Goal: Transaction & Acquisition: Book appointment/travel/reservation

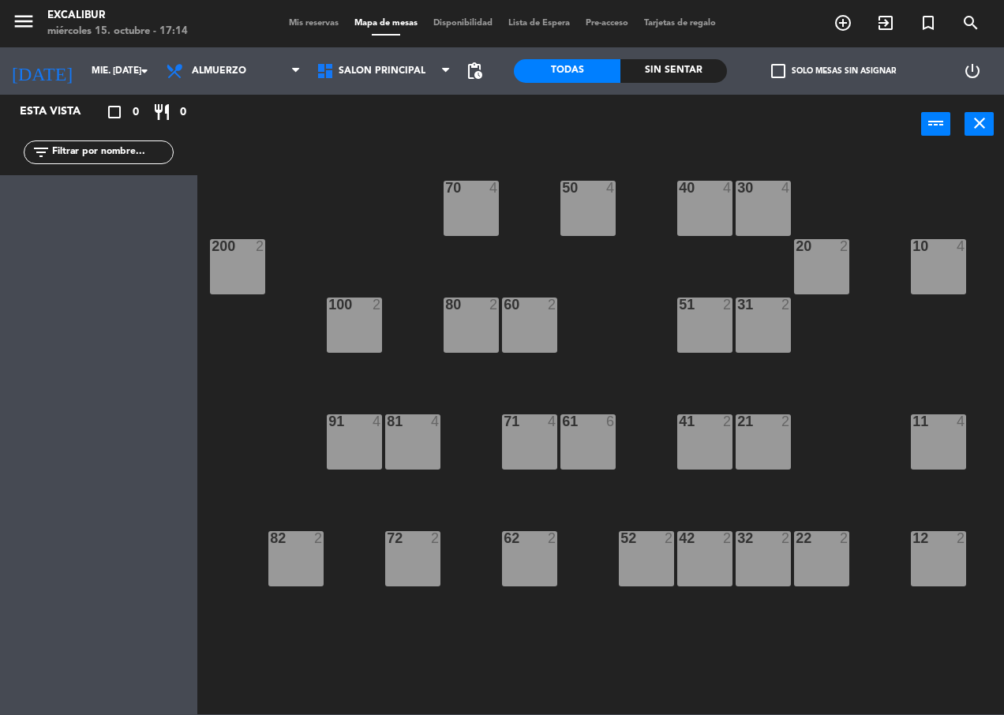
click at [691, 563] on div "42 2" at bounding box center [704, 558] width 55 height 55
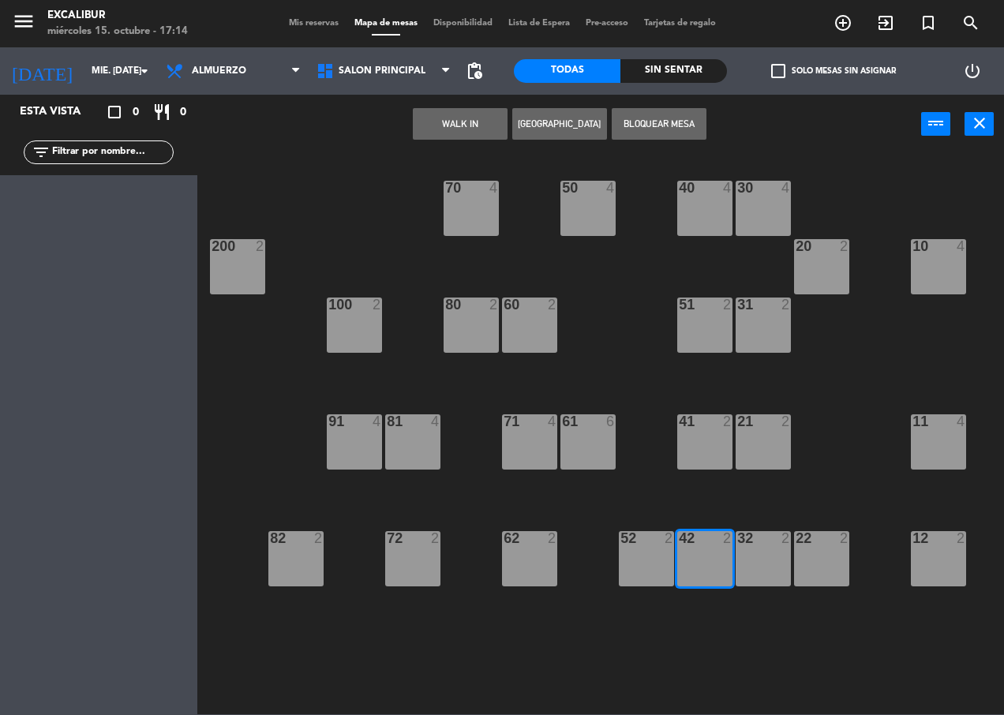
click at [557, 128] on button "[GEOGRAPHIC_DATA]" at bounding box center [559, 124] width 95 height 32
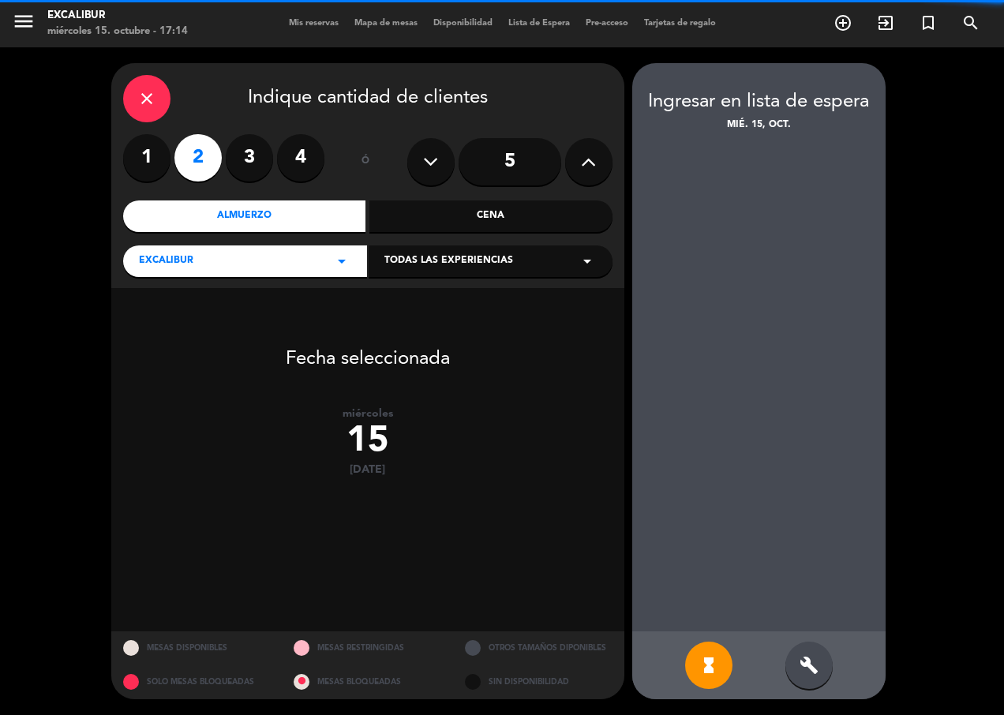
click at [148, 160] on label "1" at bounding box center [146, 157] width 47 height 47
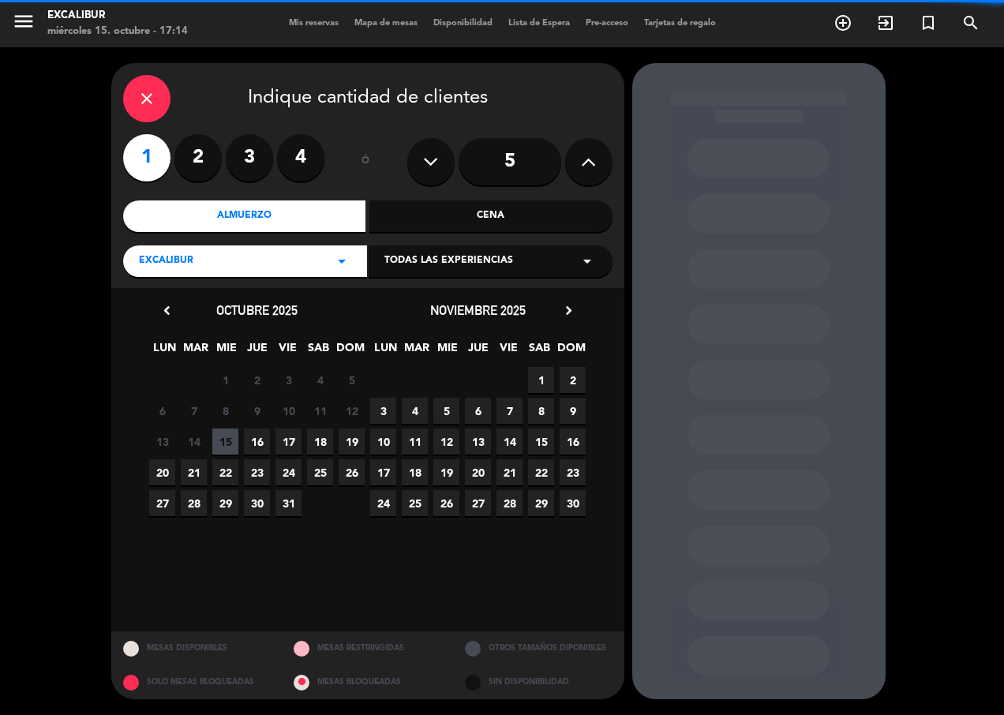
click at [477, 208] on div "Cena" at bounding box center [490, 216] width 243 height 32
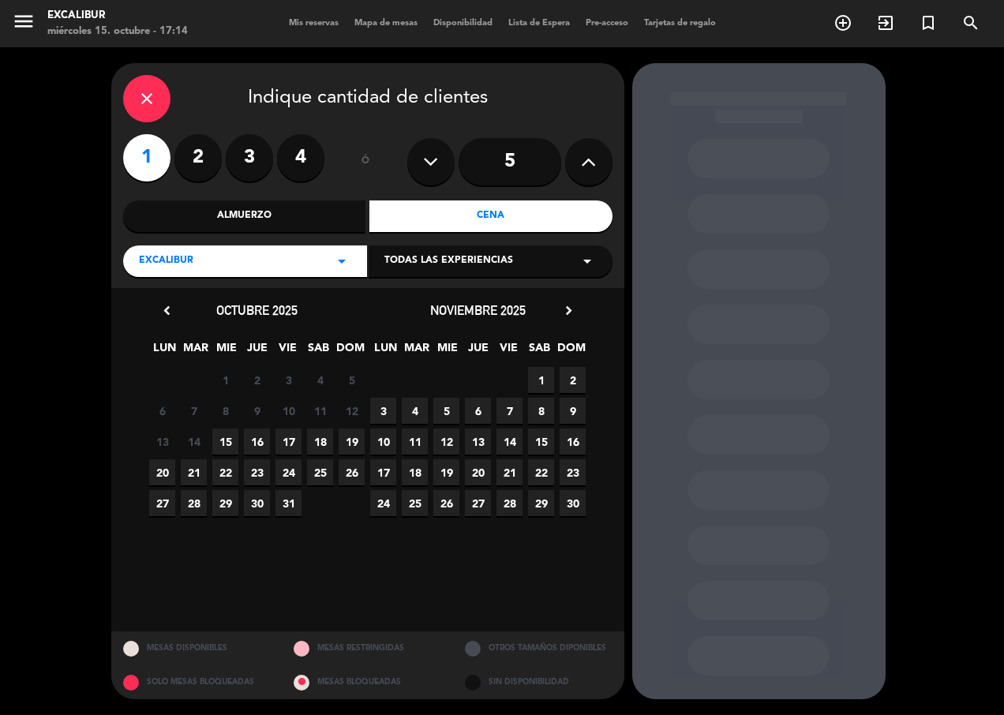
click at [232, 437] on span "15" at bounding box center [225, 442] width 26 height 26
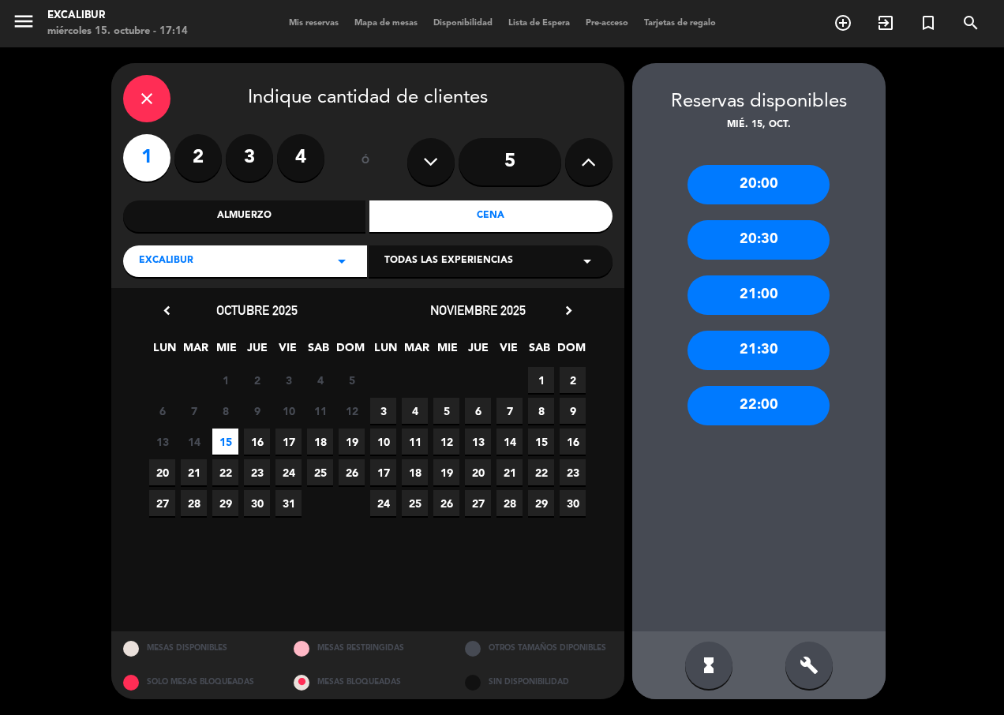
drag, startPoint x: 800, startPoint y: 300, endPoint x: 763, endPoint y: 317, distance: 41.0
click at [799, 300] on div "21:00" at bounding box center [758, 294] width 142 height 39
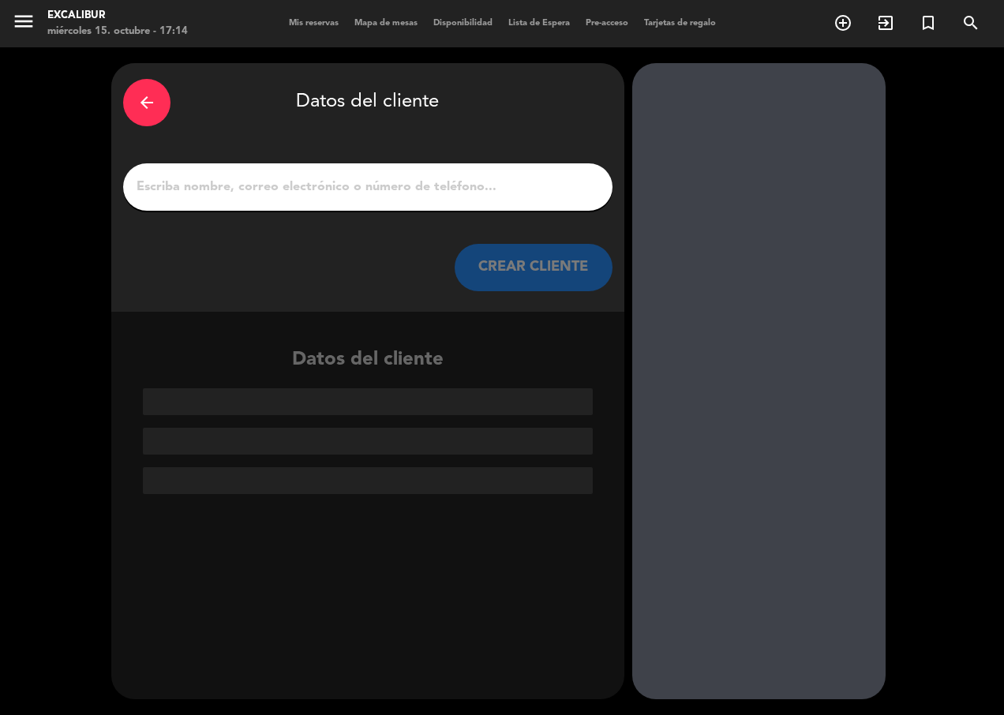
click at [357, 193] on input "1" at bounding box center [368, 187] width 466 height 22
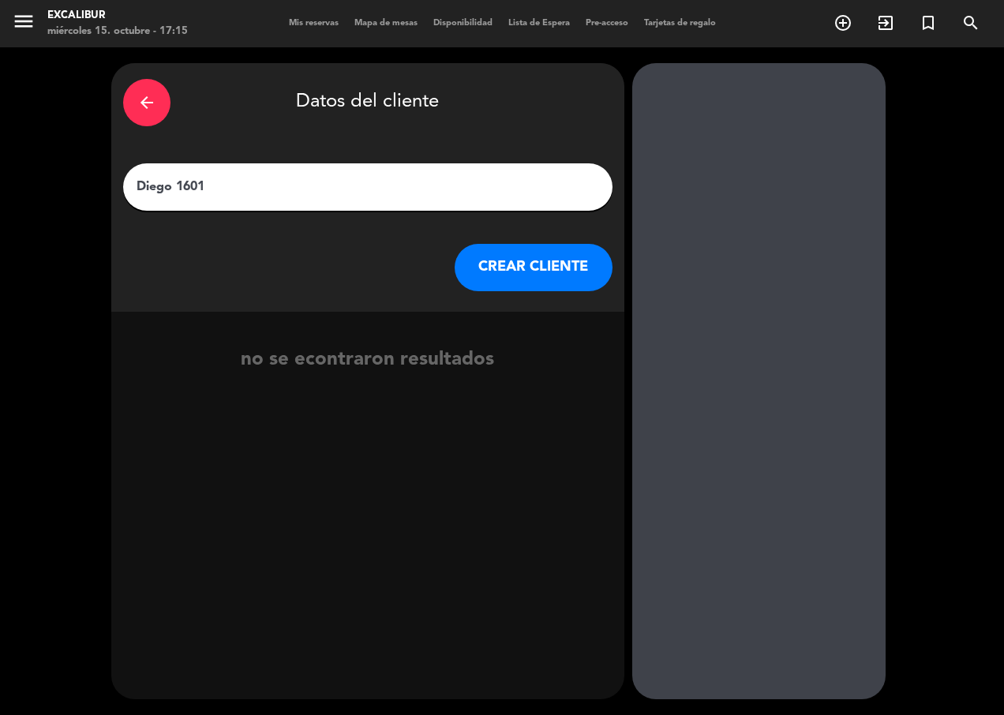
click at [173, 183] on input "Diego 1601" at bounding box center [368, 187] width 466 height 22
click at [174, 185] on input "Diego 1601" at bounding box center [368, 187] width 466 height 22
click at [176, 185] on input "Diego 1601" at bounding box center [368, 187] width 466 height 22
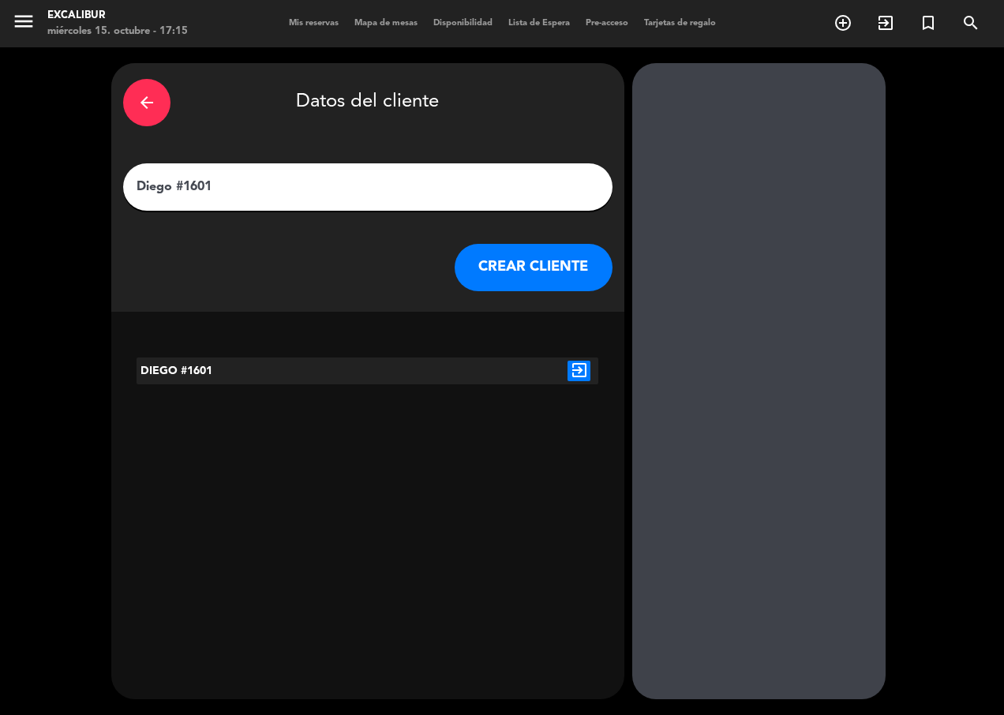
click at [247, 186] on input "Diego #1601" at bounding box center [368, 187] width 466 height 22
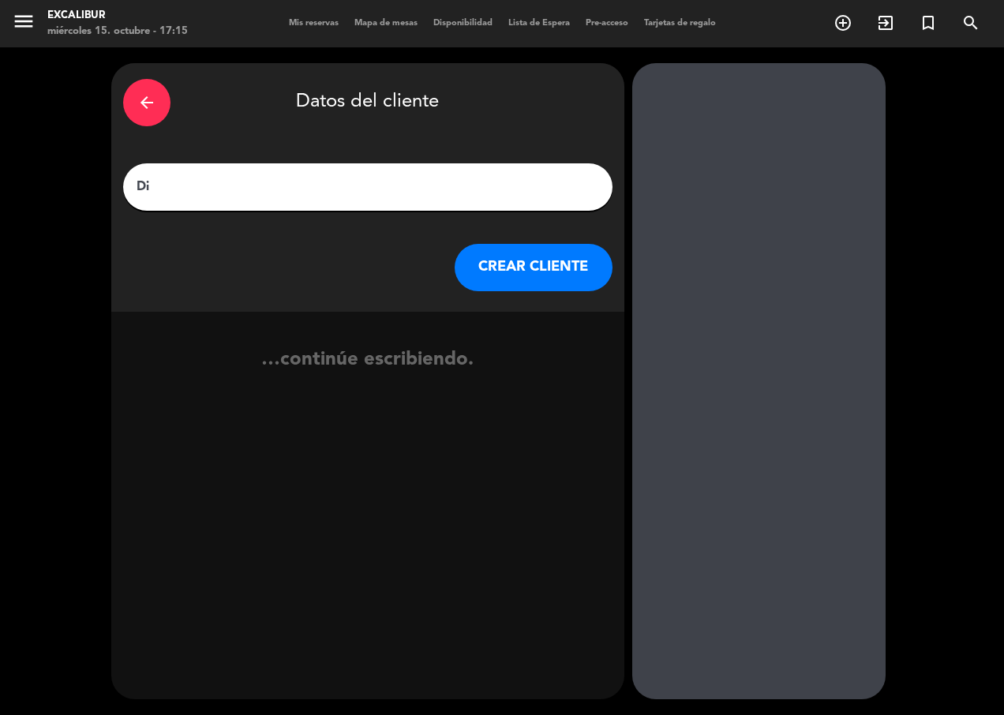
type input "D"
click at [176, 179] on input "Diego 1601" at bounding box center [368, 187] width 466 height 22
click at [212, 185] on input "Diego 1601" at bounding box center [368, 187] width 466 height 22
type input "D"
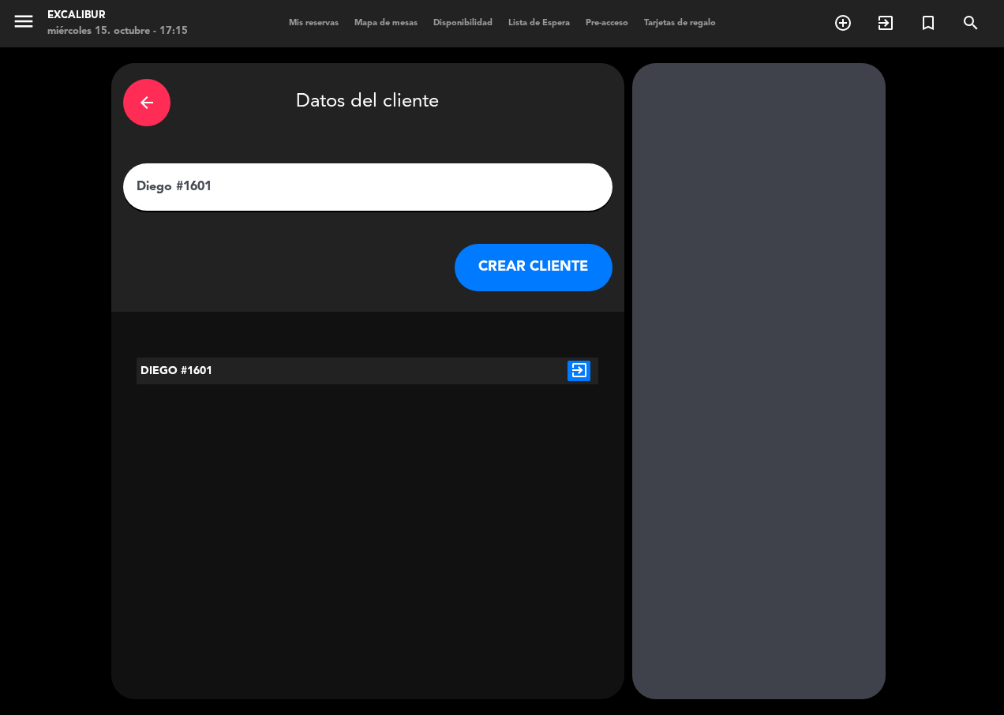
type input "Diego #1601"
click at [571, 264] on button "CREAR CLIENTE" at bounding box center [534, 267] width 158 height 47
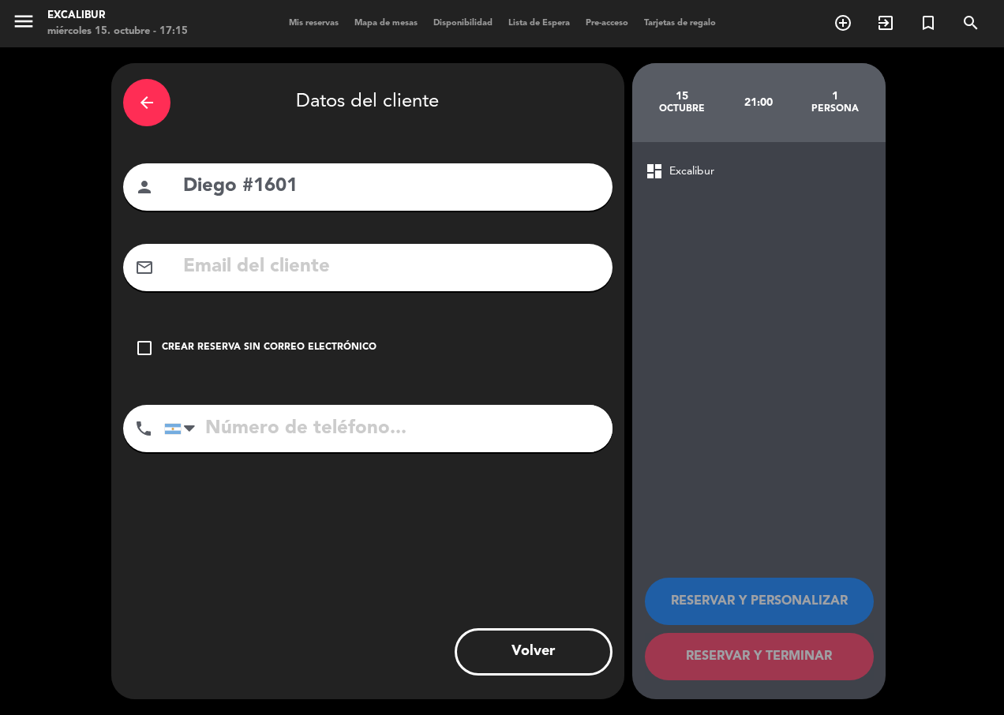
drag, startPoint x: 155, startPoint y: 347, endPoint x: 264, endPoint y: 377, distance: 113.0
click at [156, 347] on div "check_box_outline_blank Crear reserva sin correo electrónico" at bounding box center [367, 347] width 489 height 47
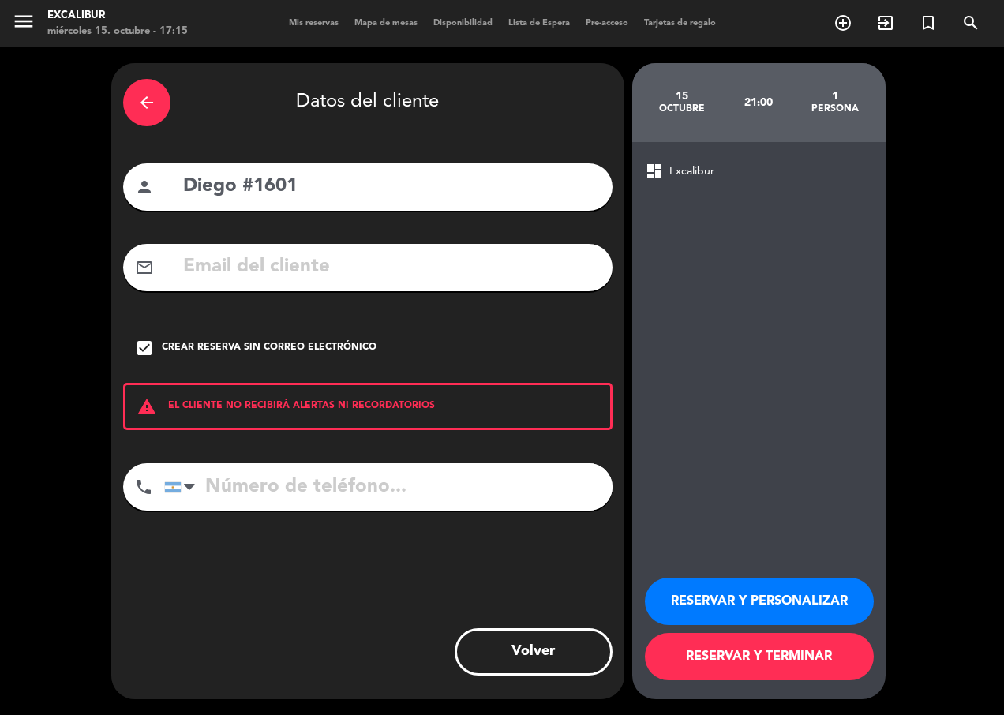
click at [814, 657] on button "RESERVAR Y TERMINAR" at bounding box center [759, 656] width 229 height 47
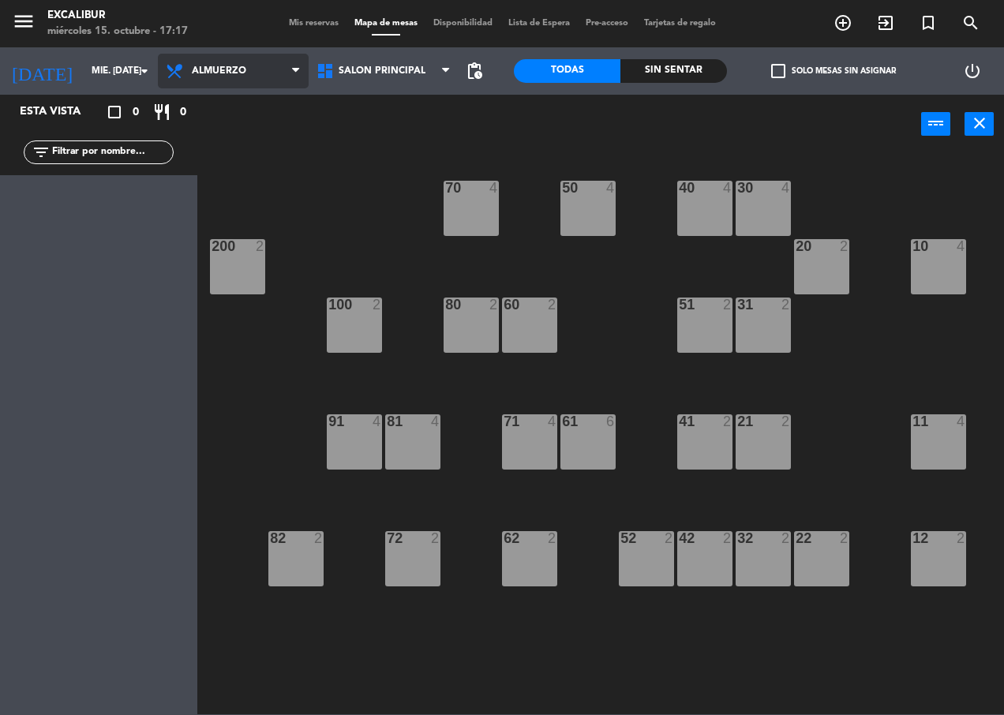
click at [227, 54] on span "Almuerzo" at bounding box center [233, 71] width 151 height 35
click at [245, 120] on ng-component "menu Excalibur miércoles 15. octubre - 17:17 Mis reservas Mapa de mesas Disponi…" at bounding box center [502, 357] width 1004 height 714
click at [237, 88] on div "Almuerzo Cena Almuerzo Almuerzo Cena" at bounding box center [233, 70] width 151 height 47
click at [236, 73] on span "Almuerzo" at bounding box center [219, 71] width 54 height 11
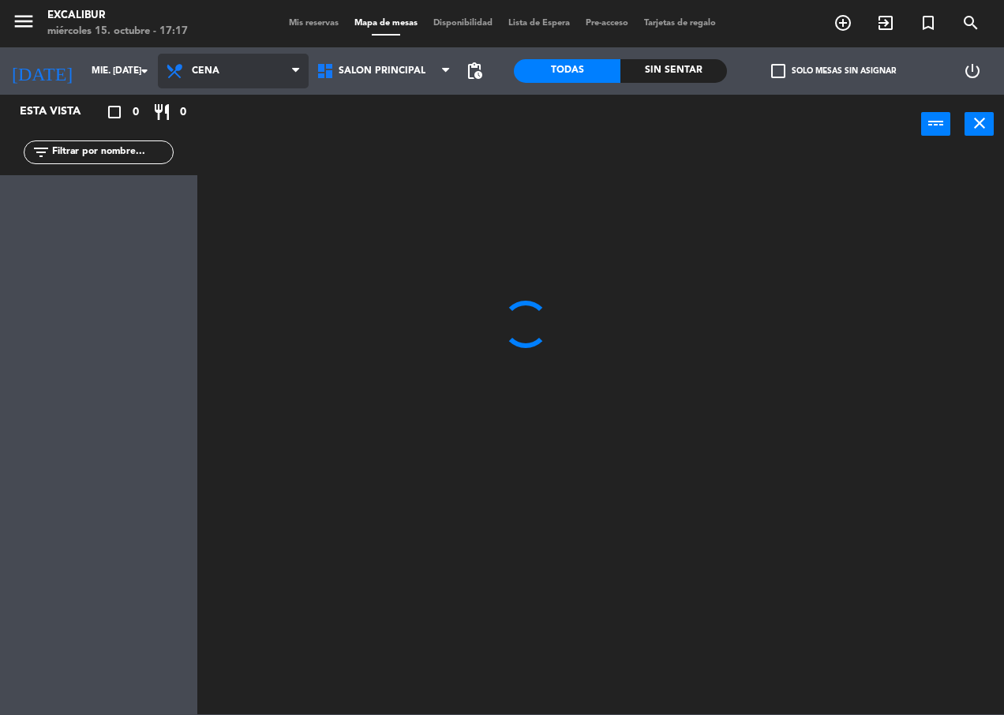
click at [236, 149] on ng-component "menu Excalibur miércoles 15. octubre - 17:17 Mis reservas Mapa de mesas Disponi…" at bounding box center [502, 357] width 1004 height 714
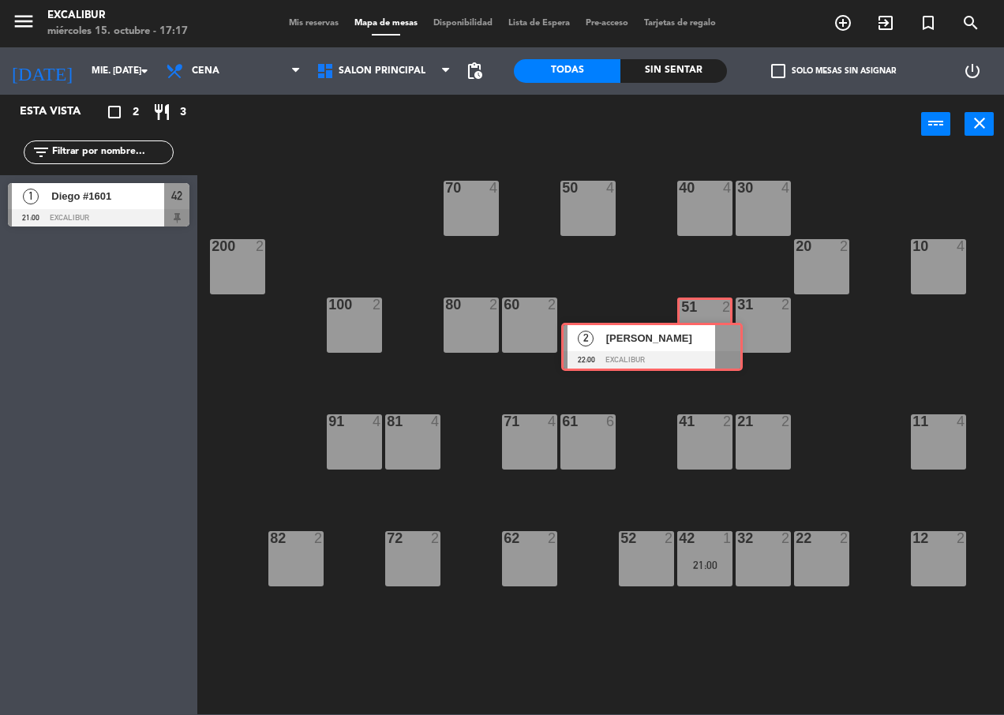
drag, startPoint x: 142, startPoint y: 252, endPoint x: 711, endPoint y: 326, distance: 573.8
click at [711, 326] on div "Esta vista crop_square 2 restaurant 3 filter_list 1 Diego #1601 21:00 Excalibur…" at bounding box center [502, 404] width 1004 height 619
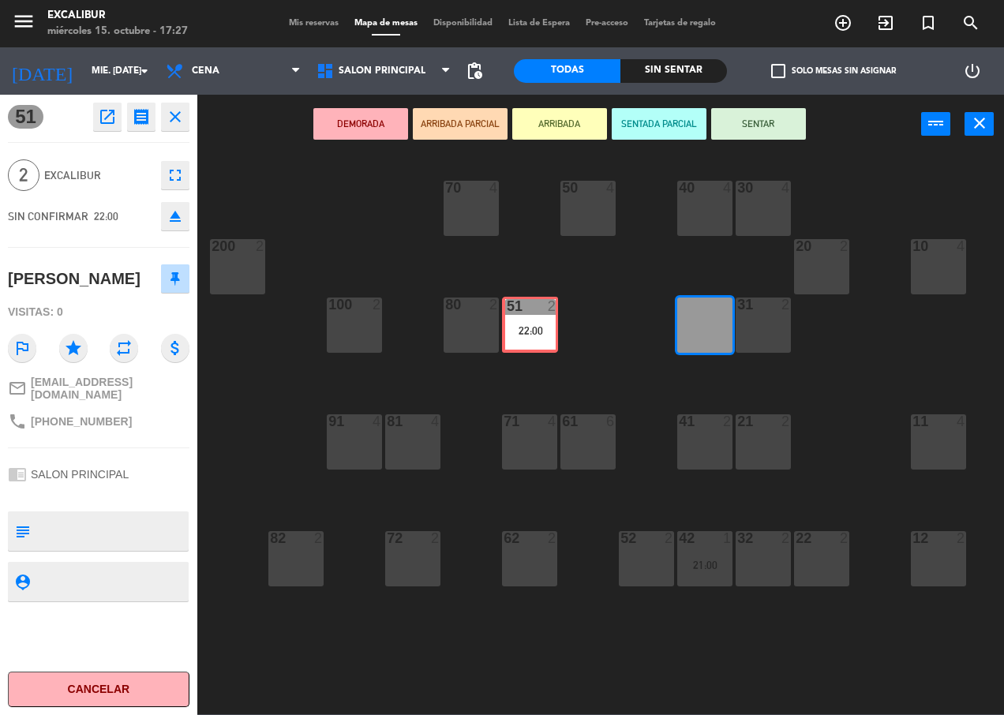
drag, startPoint x: 692, startPoint y: 321, endPoint x: 518, endPoint y: 320, distance: 174.4
click at [518, 320] on div "70 4 50 4 40 4 30 4 20 2 10 4 200 2 60 2 51 2 22:00 51 2 22:00 31 2 80 2 100 2 …" at bounding box center [606, 433] width 796 height 561
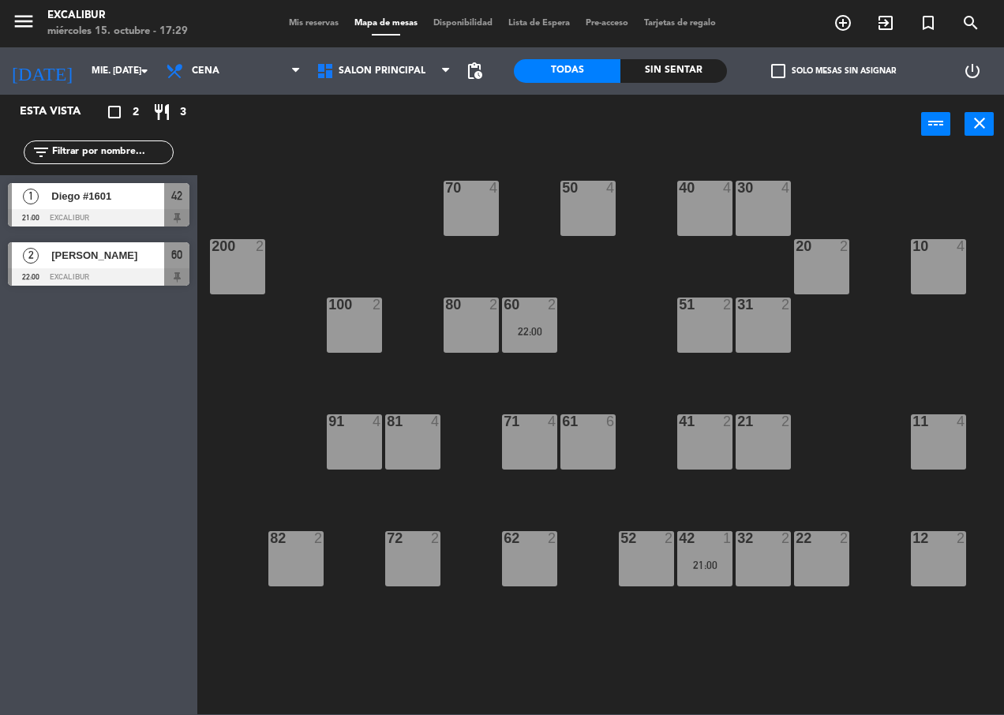
click at [686, 440] on div "41 2" at bounding box center [704, 441] width 55 height 55
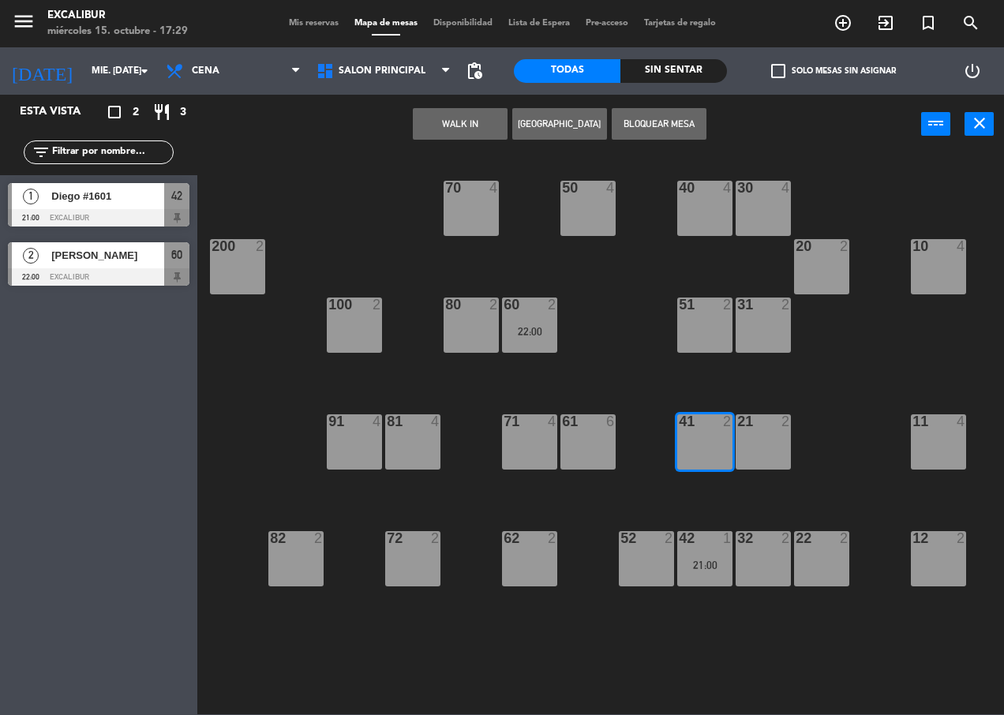
click at [547, 125] on button "[GEOGRAPHIC_DATA]" at bounding box center [559, 124] width 95 height 32
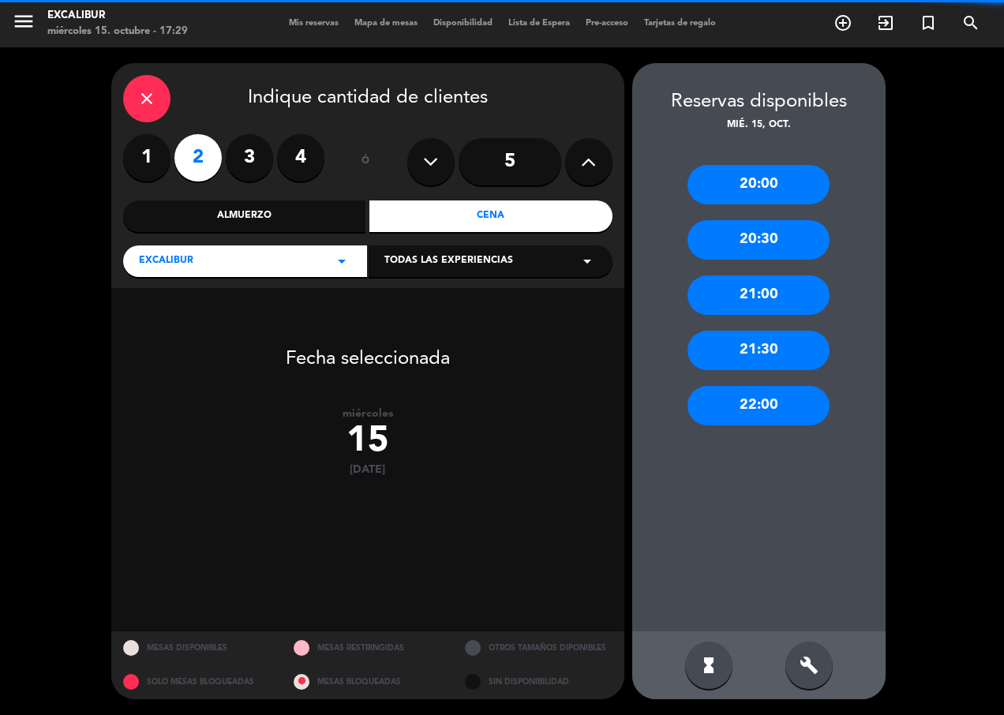
click at [150, 163] on label "1" at bounding box center [146, 157] width 47 height 47
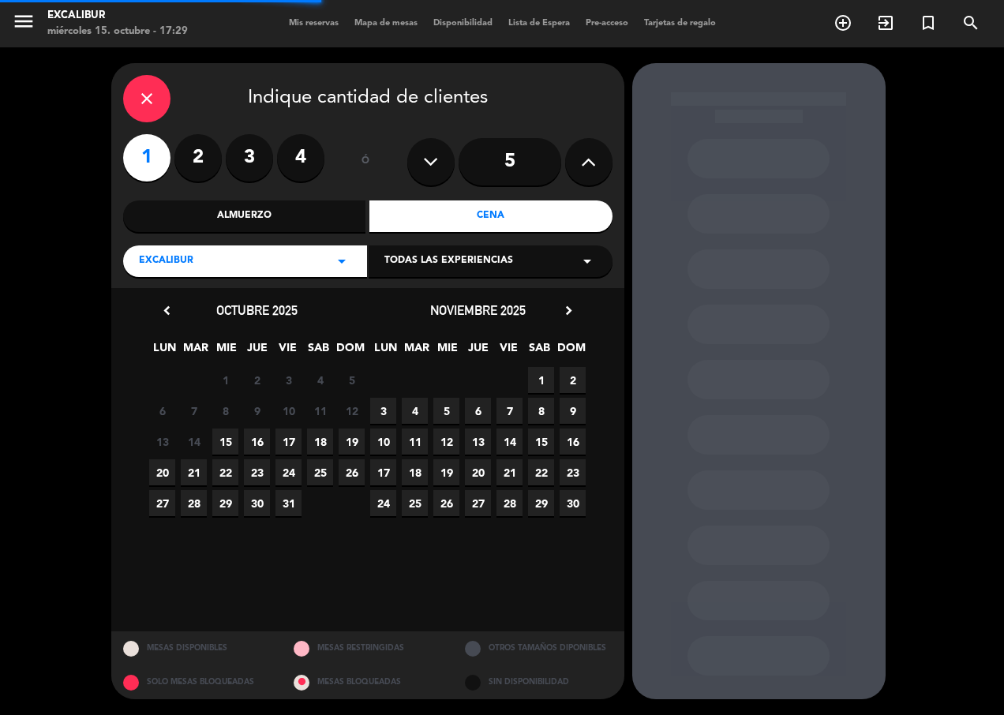
click at [154, 93] on icon "close" at bounding box center [146, 98] width 19 height 19
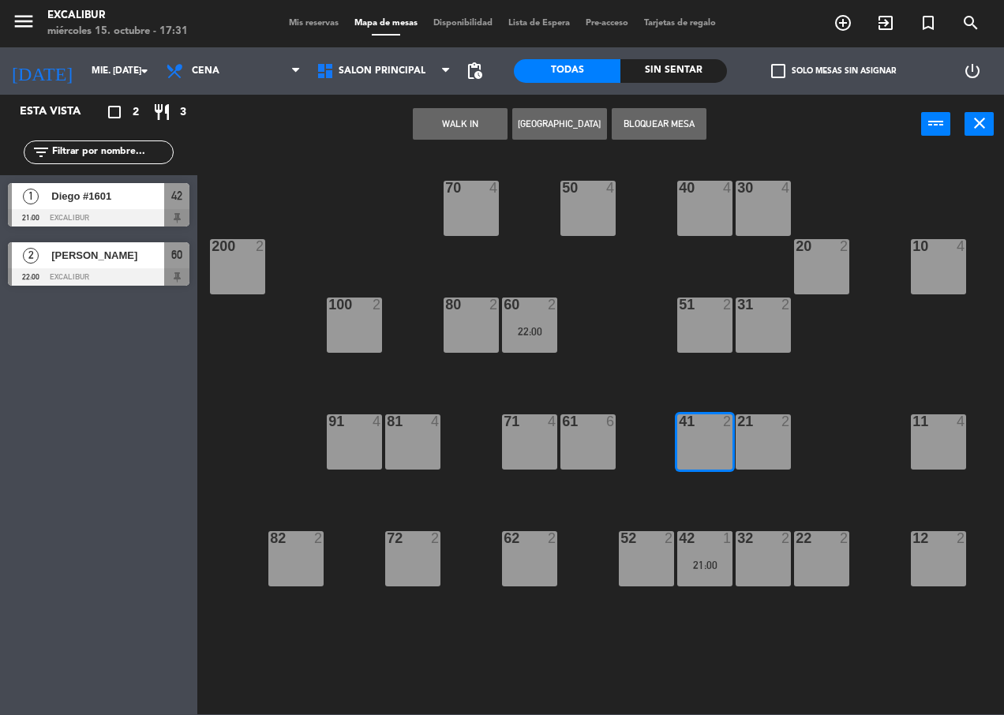
click at [550, 119] on button "[GEOGRAPHIC_DATA]" at bounding box center [559, 124] width 95 height 32
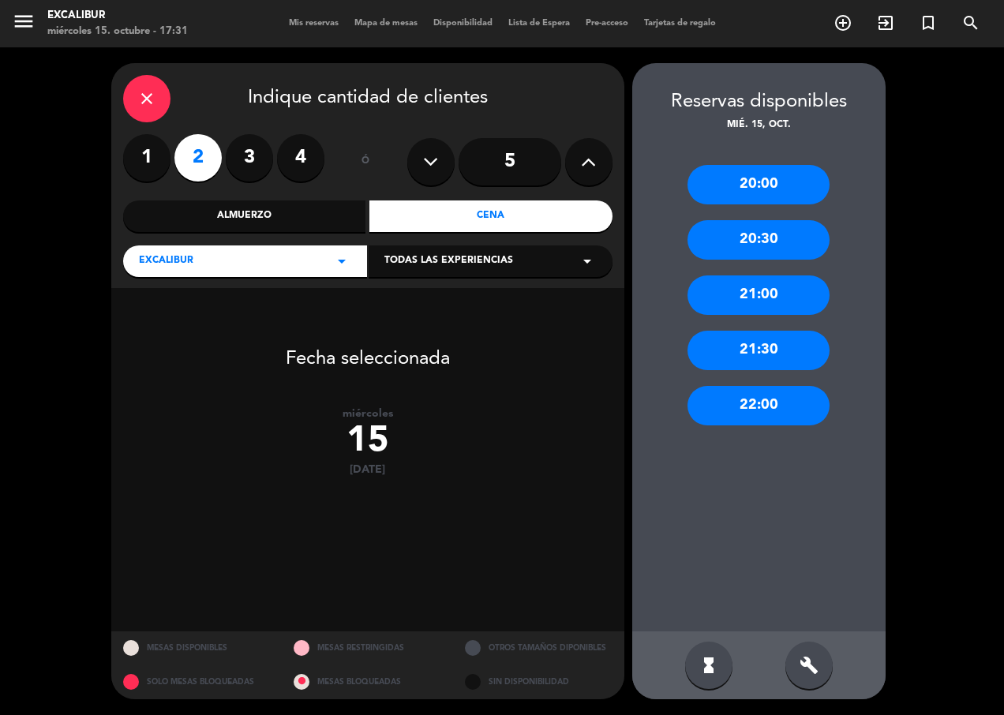
click at [156, 110] on div "close" at bounding box center [146, 98] width 47 height 47
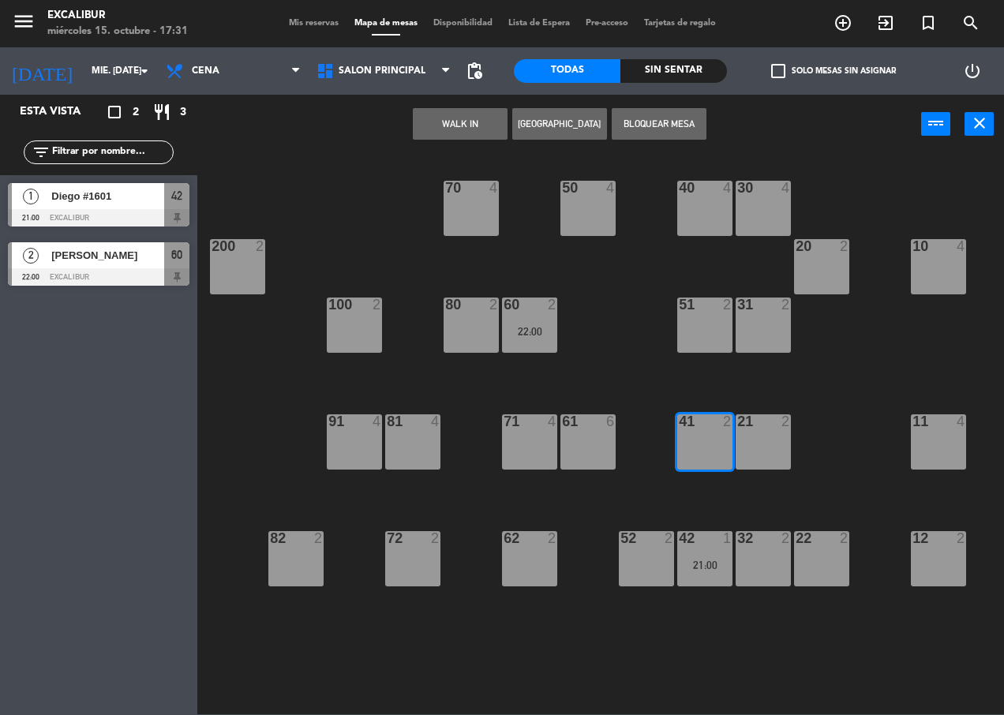
click at [758, 571] on div "32 2" at bounding box center [763, 558] width 55 height 55
drag, startPoint x: 703, startPoint y: 450, endPoint x: 651, endPoint y: 362, distance: 101.9
click at [703, 448] on div "41 2" at bounding box center [704, 441] width 55 height 55
click at [540, 129] on button "[GEOGRAPHIC_DATA]" at bounding box center [559, 124] width 95 height 32
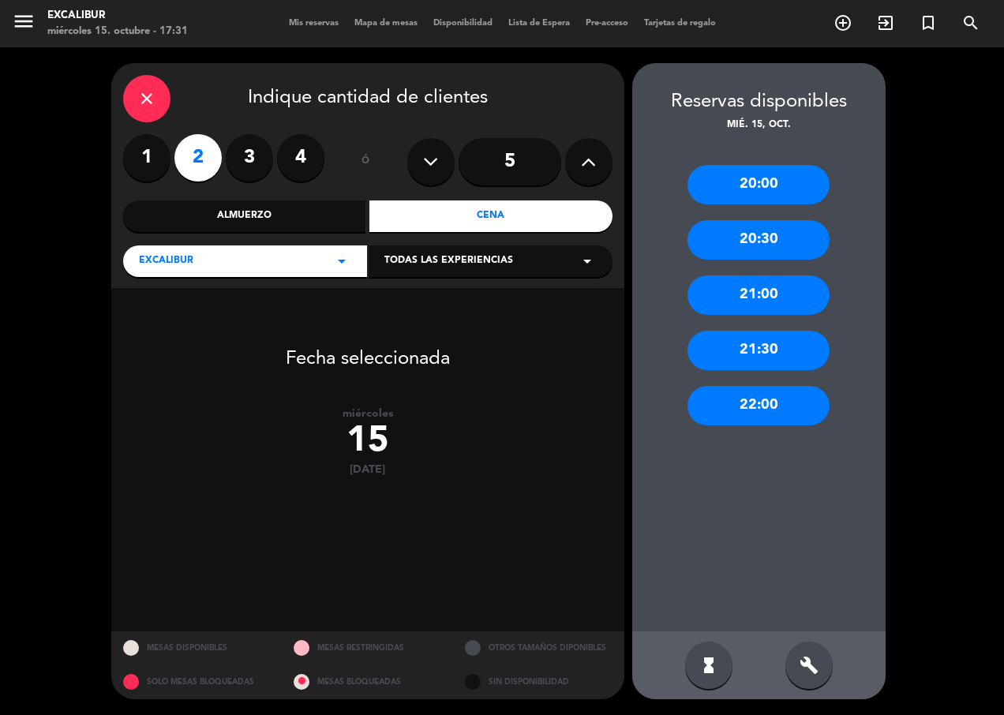
click at [141, 155] on label "1" at bounding box center [146, 157] width 47 height 47
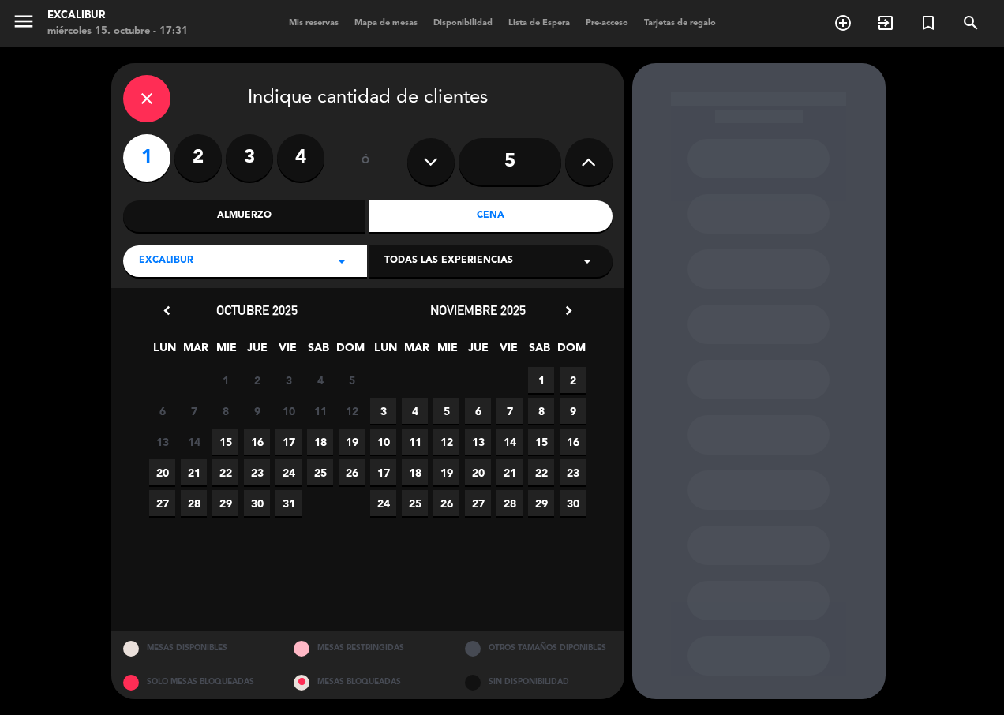
click at [224, 444] on span "15" at bounding box center [225, 442] width 26 height 26
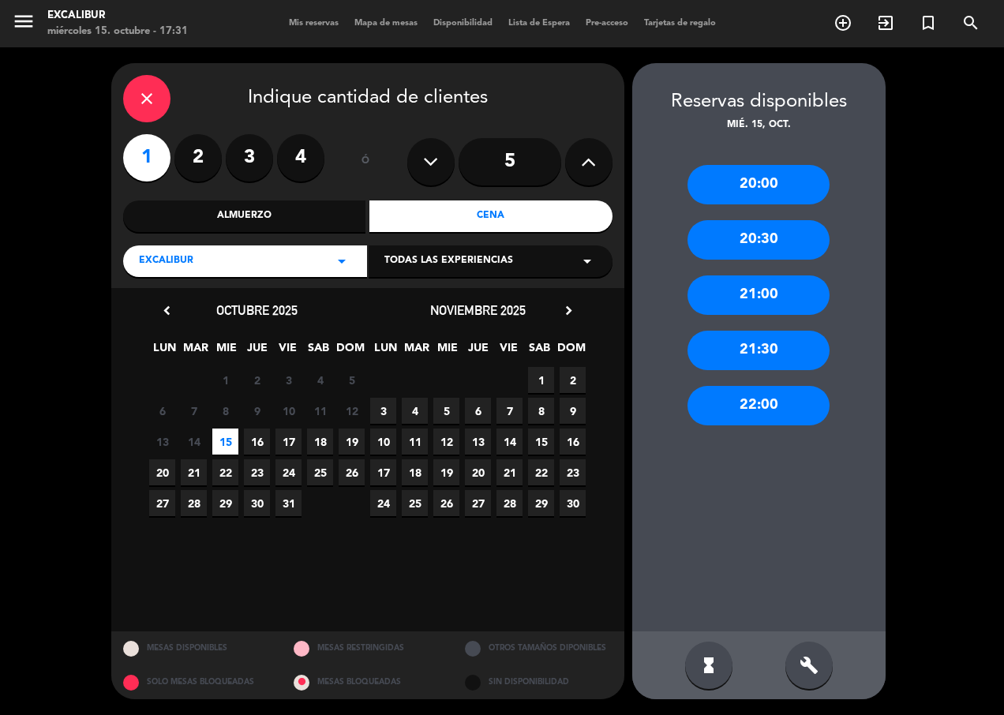
click at [777, 238] on div "20:30" at bounding box center [758, 239] width 142 height 39
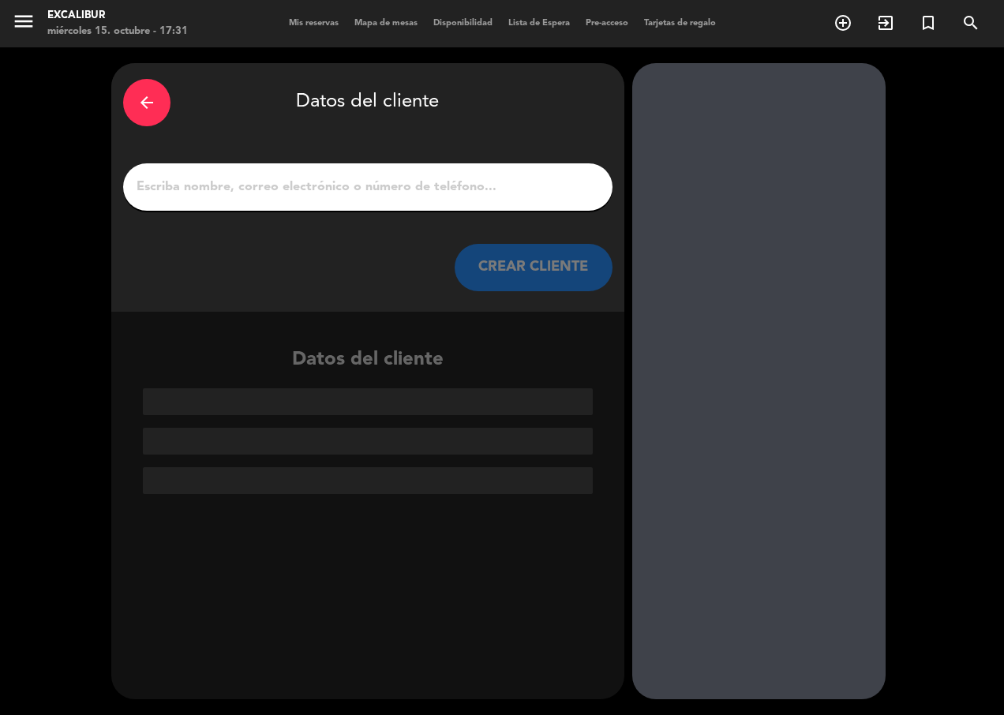
click at [410, 182] on input "1" at bounding box center [368, 187] width 466 height 22
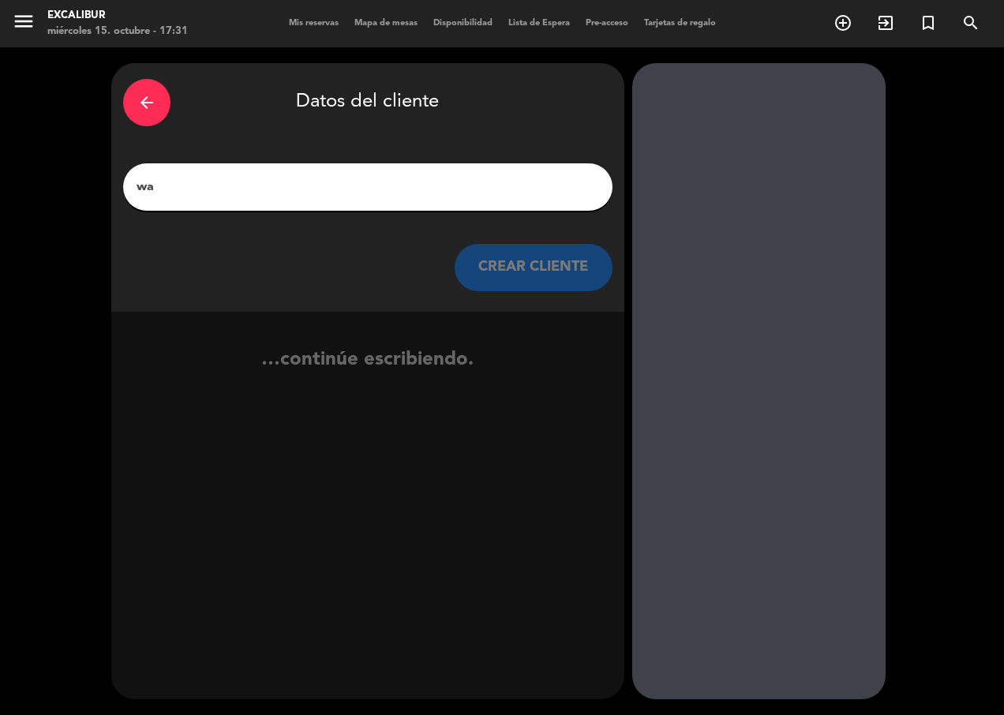
type input "w"
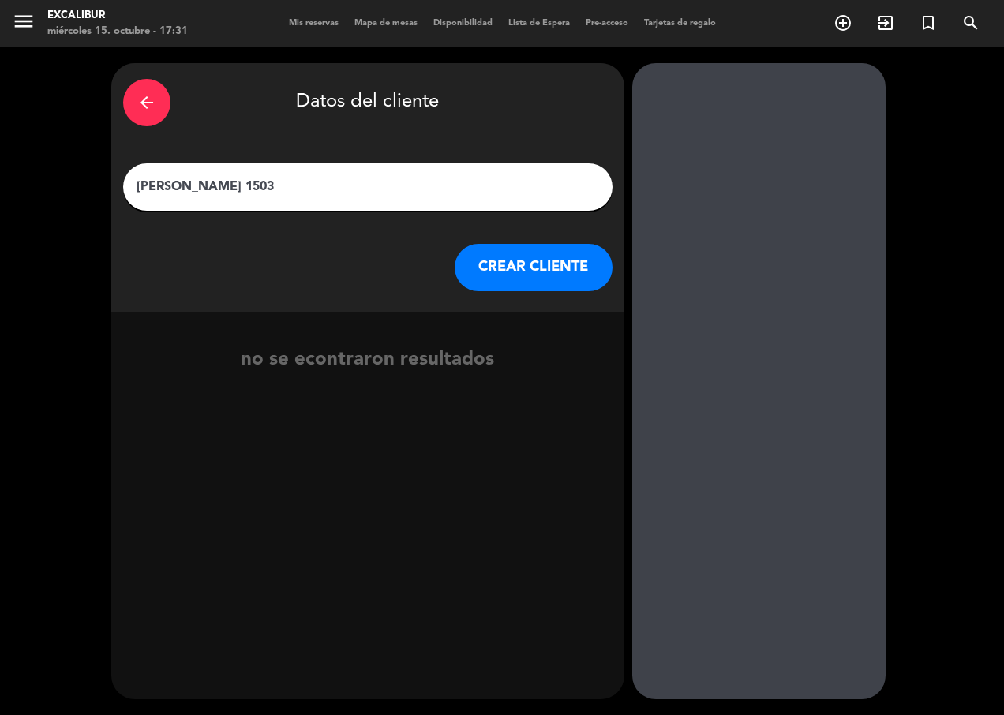
type input "[PERSON_NAME] 1503"
click at [571, 271] on button "CREAR CLIENTE" at bounding box center [534, 267] width 158 height 47
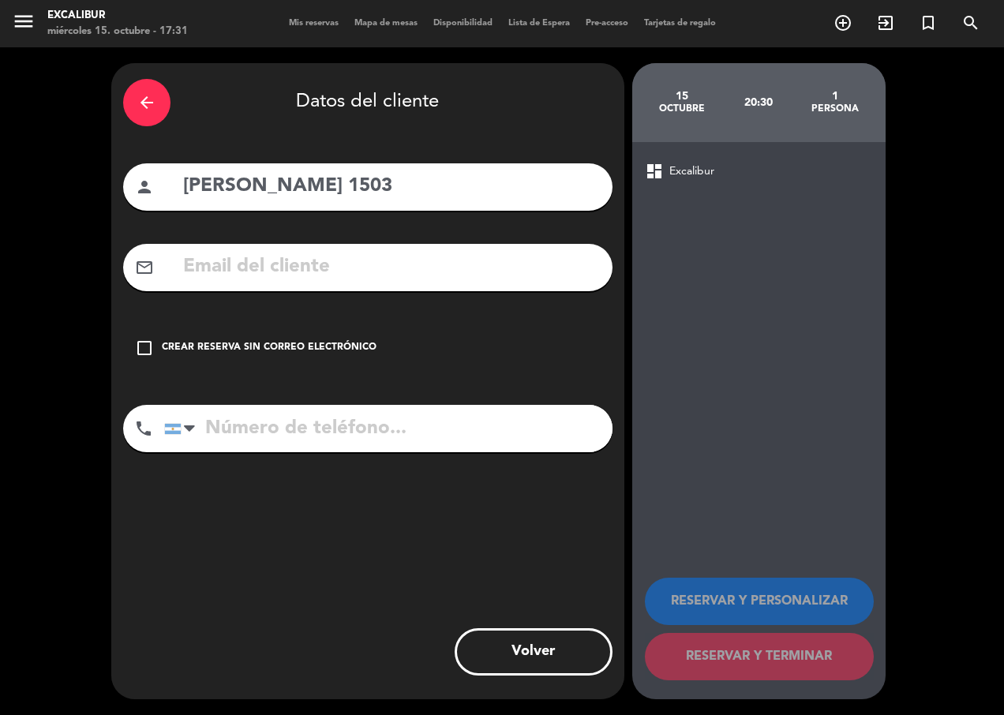
click at [228, 337] on div "check_box_outline_blank Crear reserva sin correo electrónico" at bounding box center [367, 347] width 489 height 47
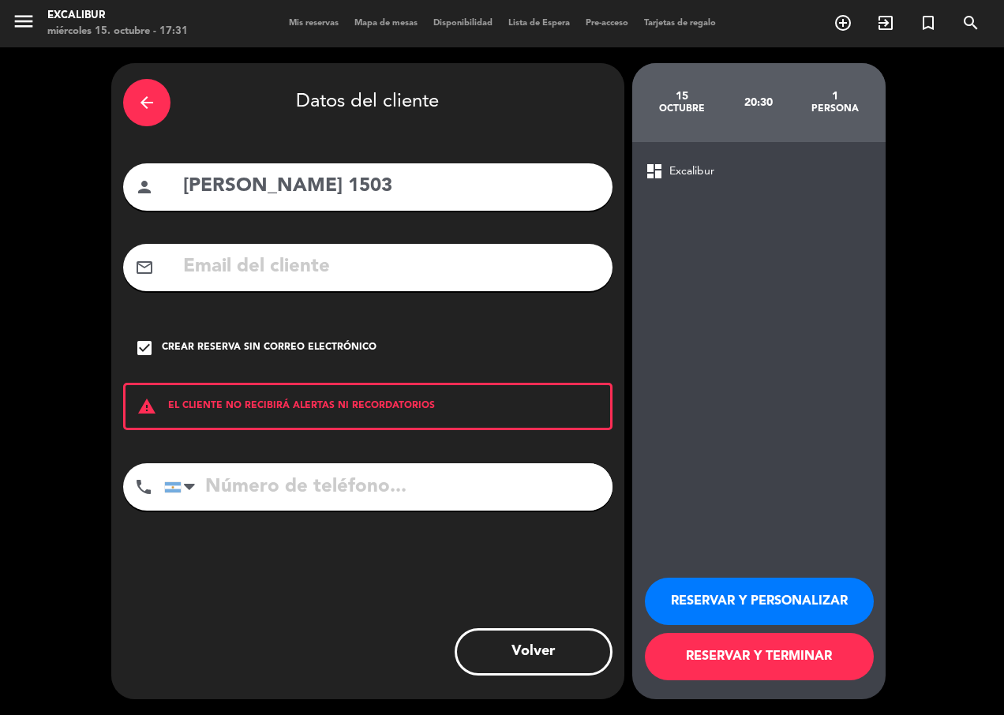
click at [706, 648] on button "RESERVAR Y TERMINAR" at bounding box center [759, 656] width 229 height 47
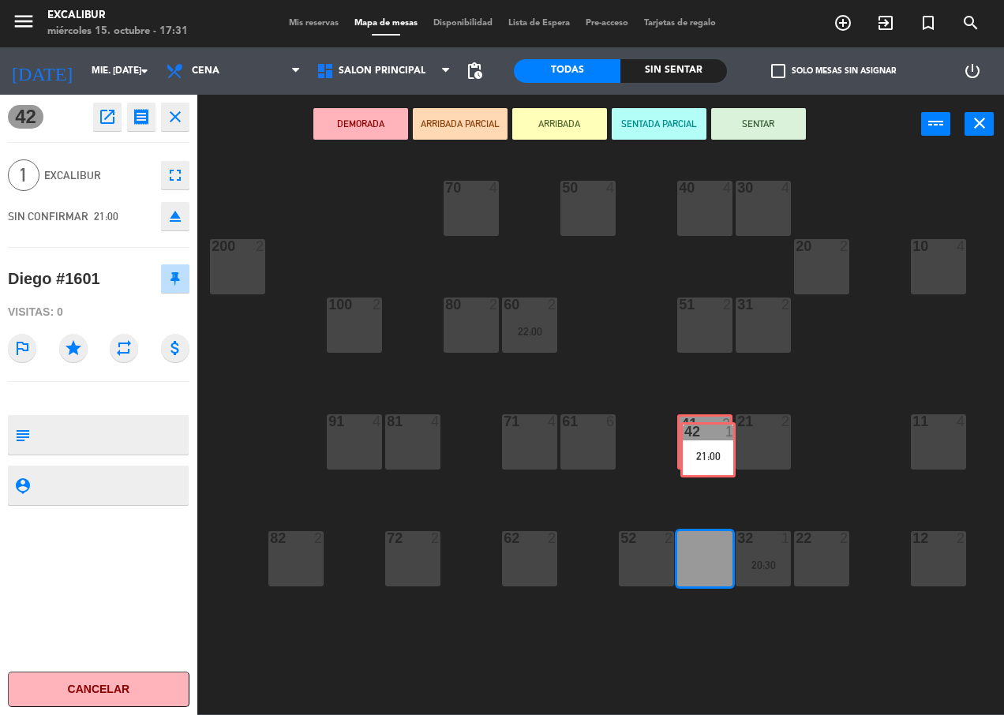
drag, startPoint x: 712, startPoint y: 571, endPoint x: 716, endPoint y: 456, distance: 115.3
click at [716, 458] on div "70 4 50 4 40 4 30 4 20 2 10 4 200 2 60 2 22:00 51 2 31 2 80 2 100 2 81 4 71 4 6…" at bounding box center [606, 433] width 796 height 561
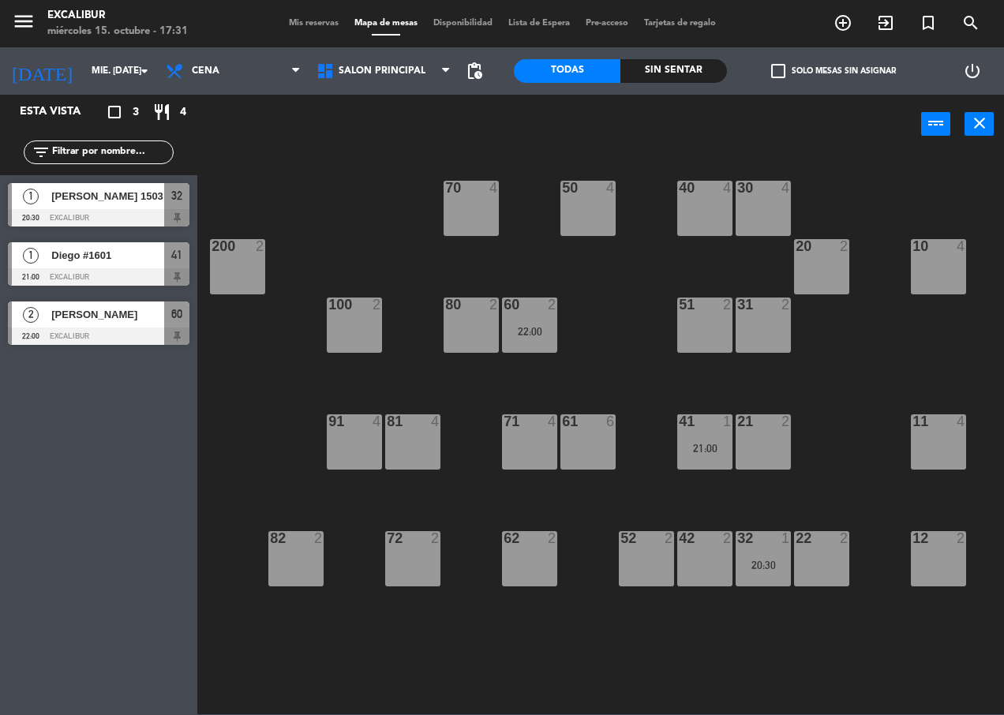
click at [135, 263] on span "Diego #1601" at bounding box center [107, 255] width 113 height 17
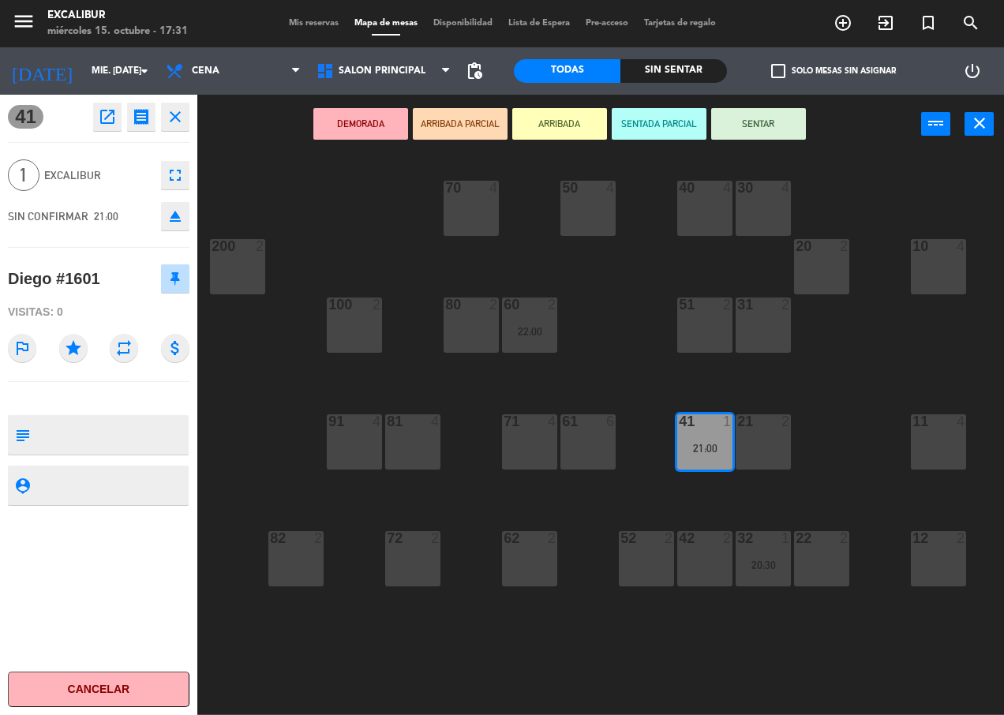
click at [170, 115] on icon "close" at bounding box center [175, 116] width 19 height 19
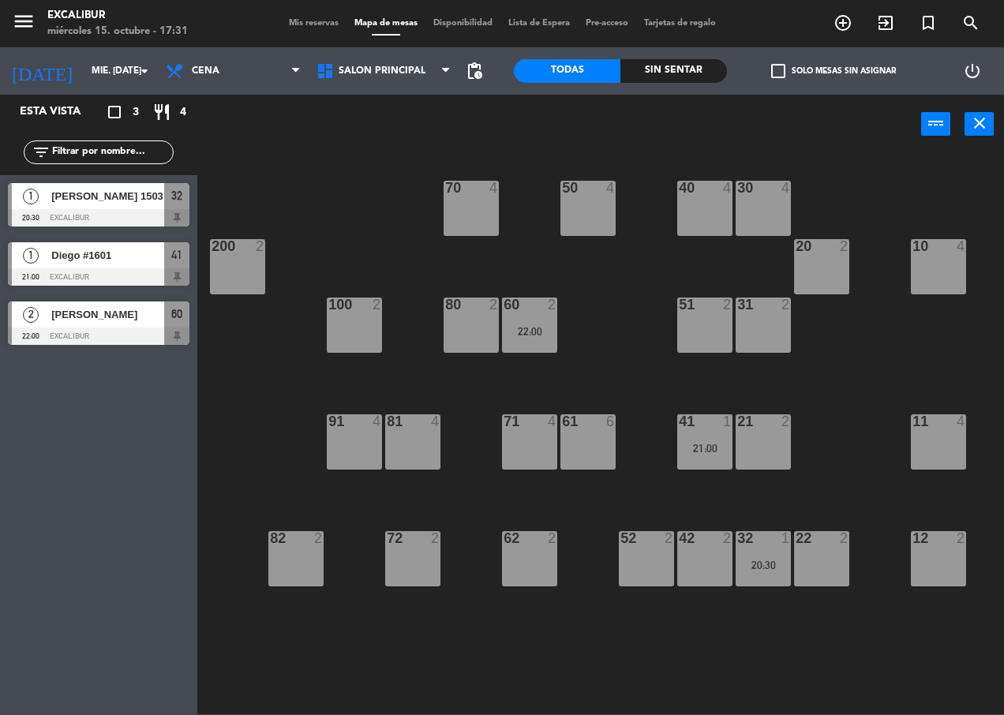
click at [760, 565] on div "20:30" at bounding box center [763, 565] width 55 height 11
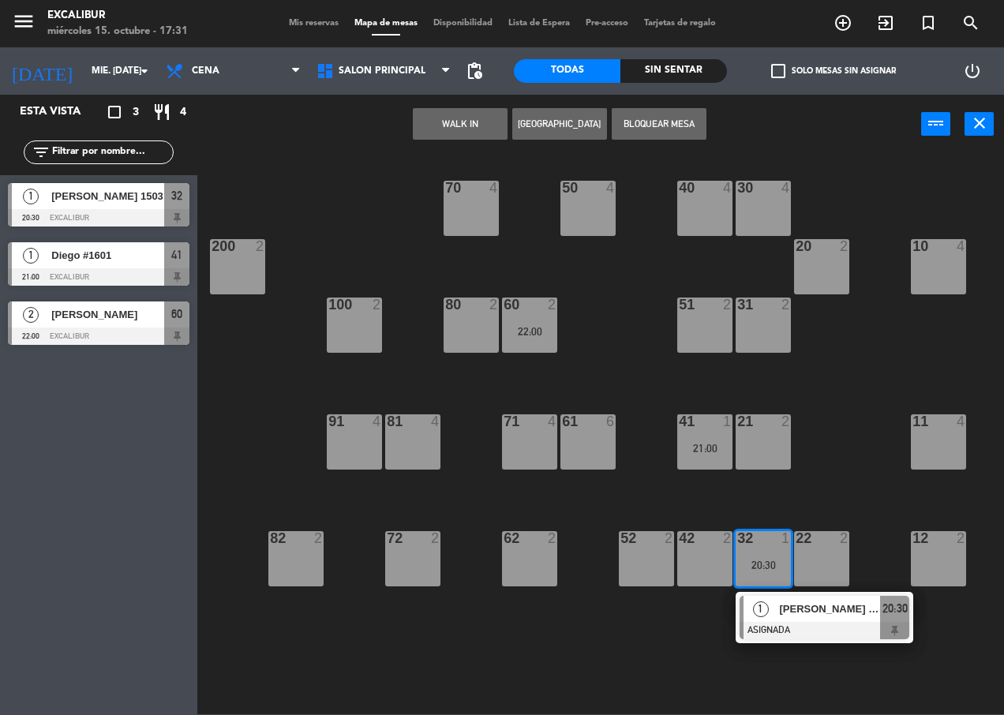
click at [670, 626] on div "70 4 50 4 40 4 30 4 20 2 10 4 200 2 60 2 22:00 51 2 31 2 80 2 100 2 81 4 71 4 6…" at bounding box center [606, 433] width 796 height 561
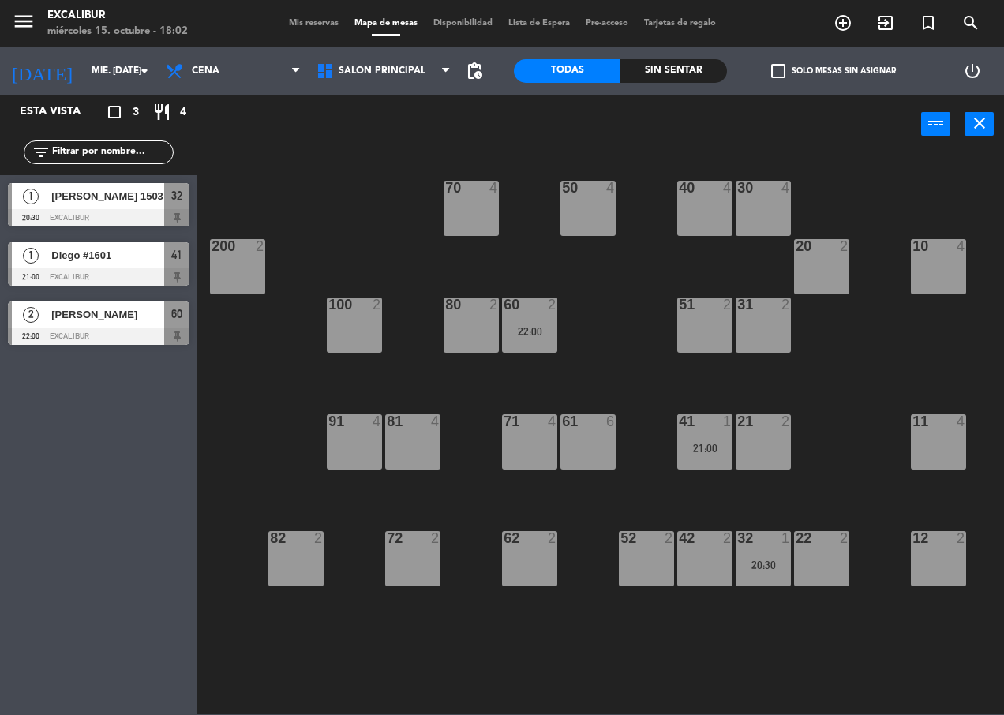
click at [717, 573] on div "42 2" at bounding box center [704, 558] width 55 height 55
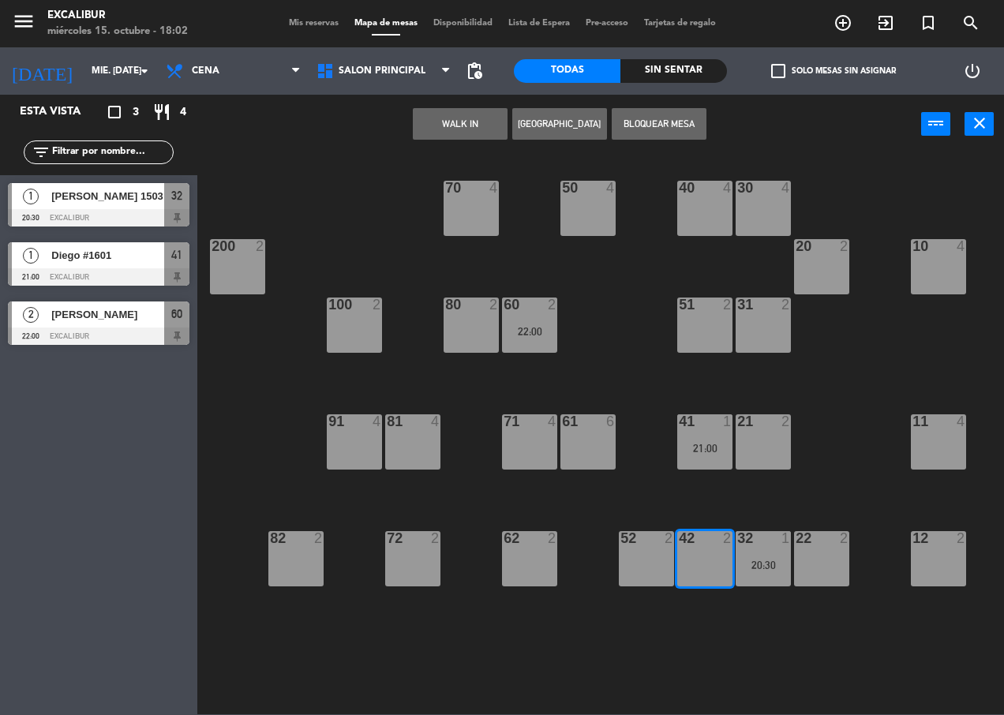
click at [572, 123] on button "[GEOGRAPHIC_DATA]" at bounding box center [559, 124] width 95 height 32
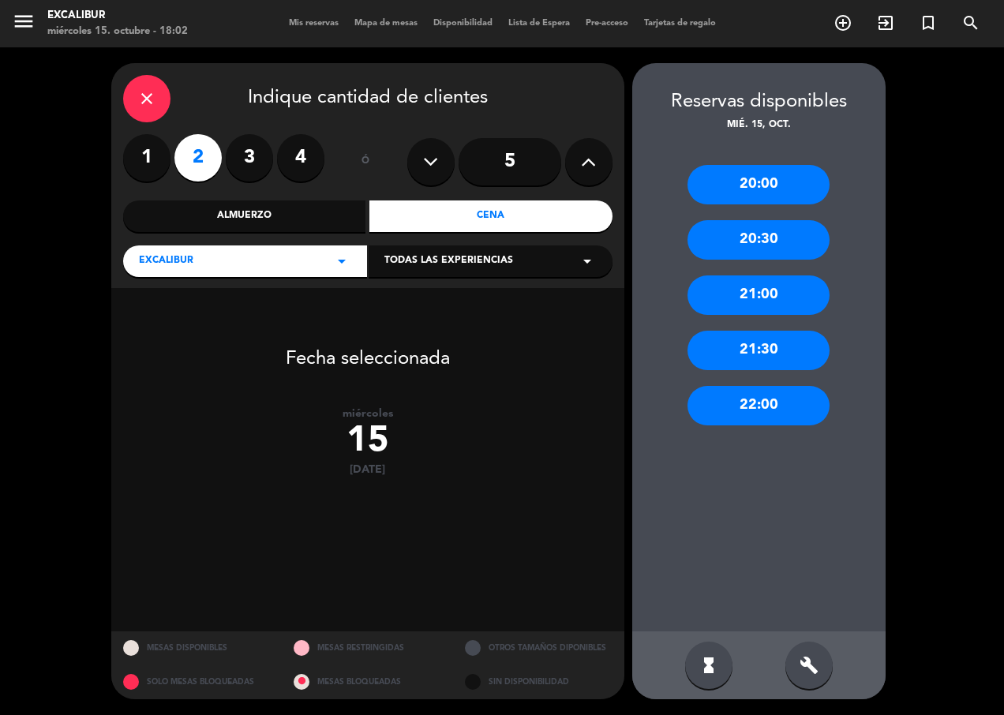
click at [137, 143] on label "1" at bounding box center [146, 157] width 47 height 47
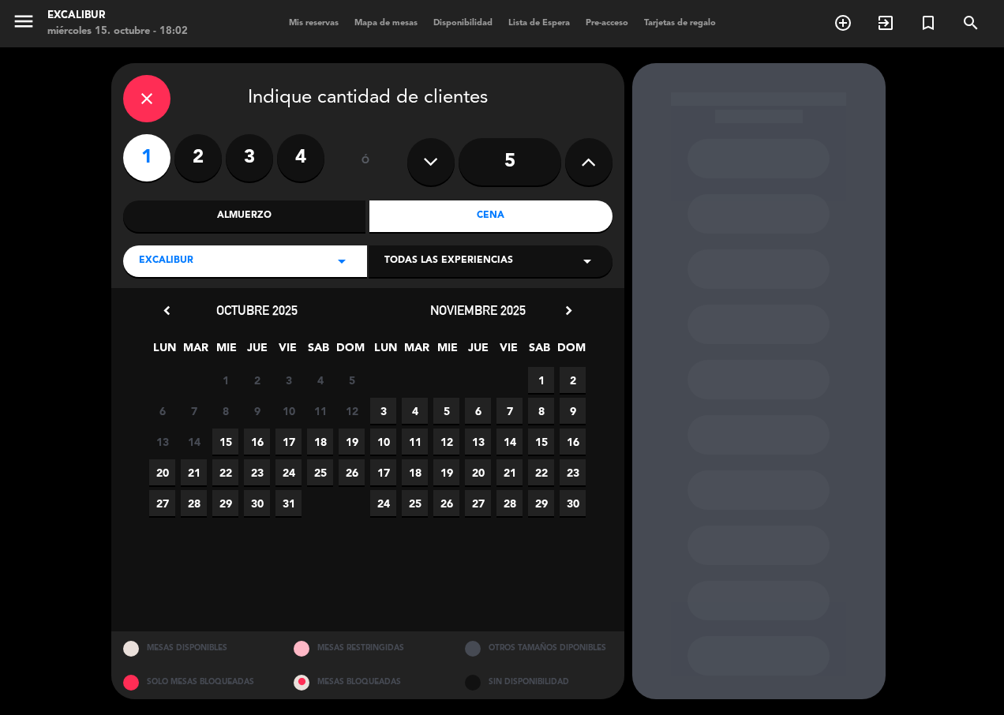
click at [229, 431] on span "15" at bounding box center [225, 442] width 26 height 26
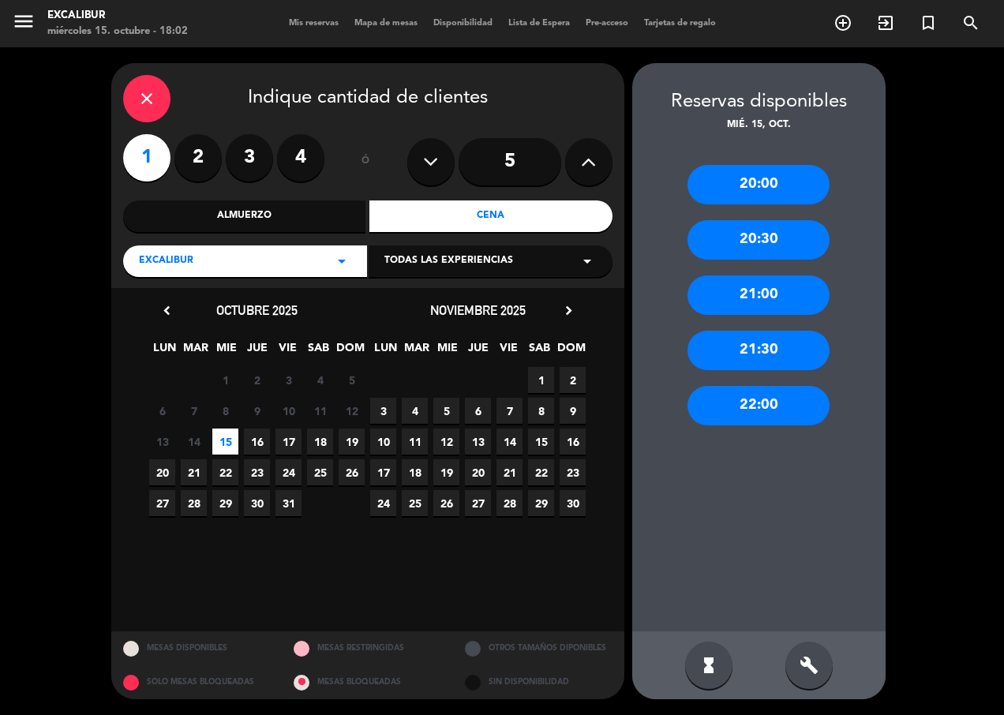
click at [758, 303] on div "21:00" at bounding box center [758, 294] width 142 height 39
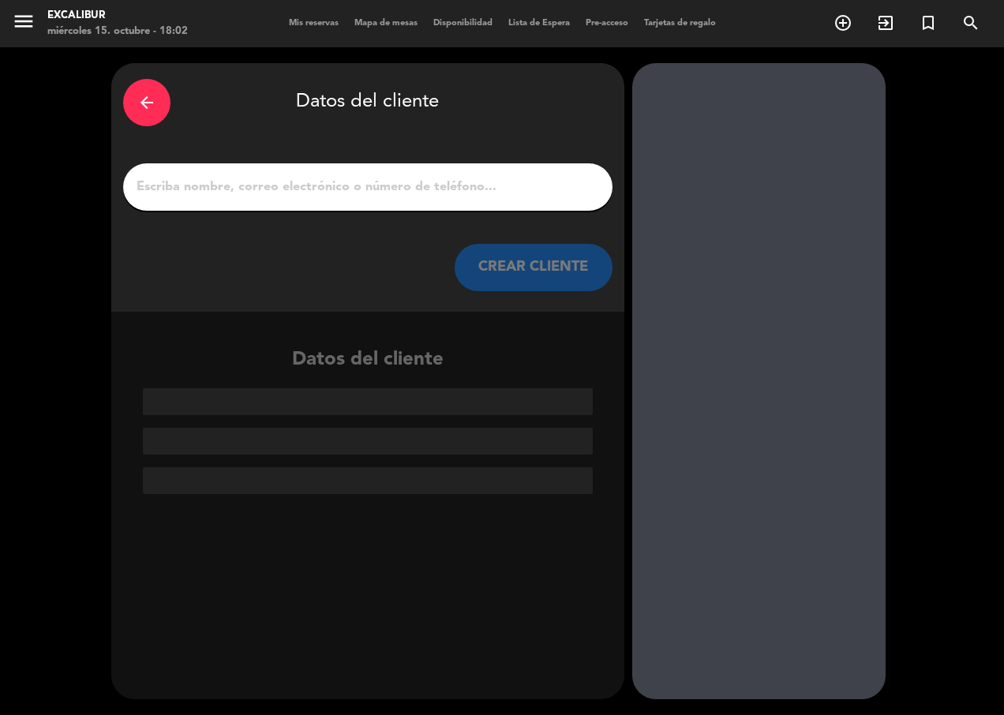
click at [360, 187] on input "1" at bounding box center [368, 187] width 466 height 22
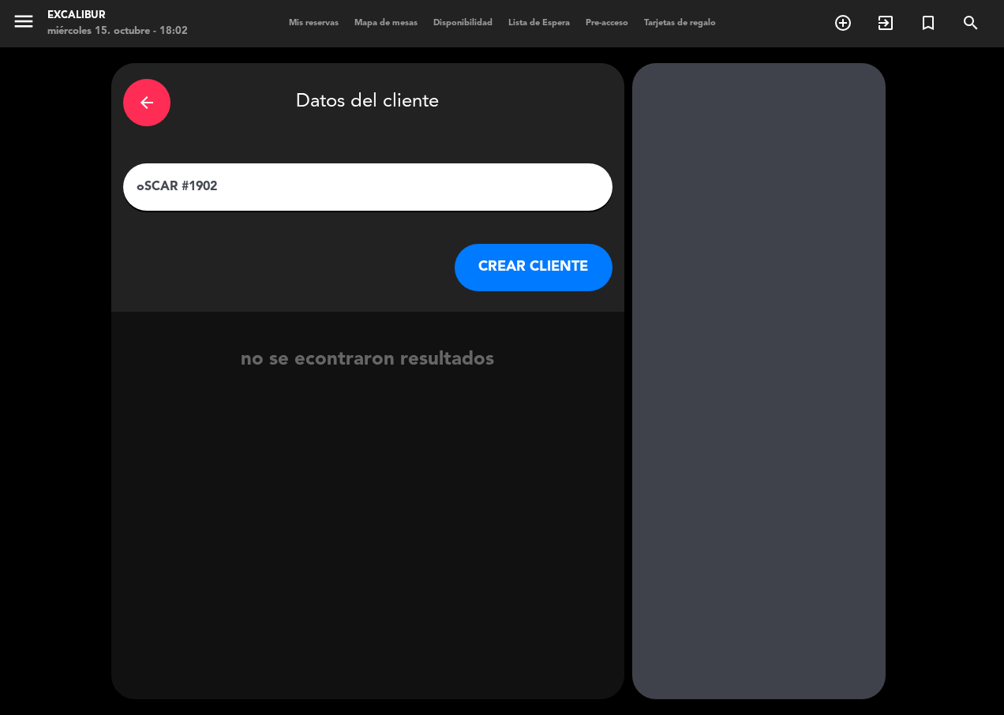
click at [176, 189] on input "oSCAR #1902" at bounding box center [368, 187] width 466 height 22
type input "Oscar #1902"
click at [513, 266] on button "CREAR CLIENTE" at bounding box center [534, 267] width 158 height 47
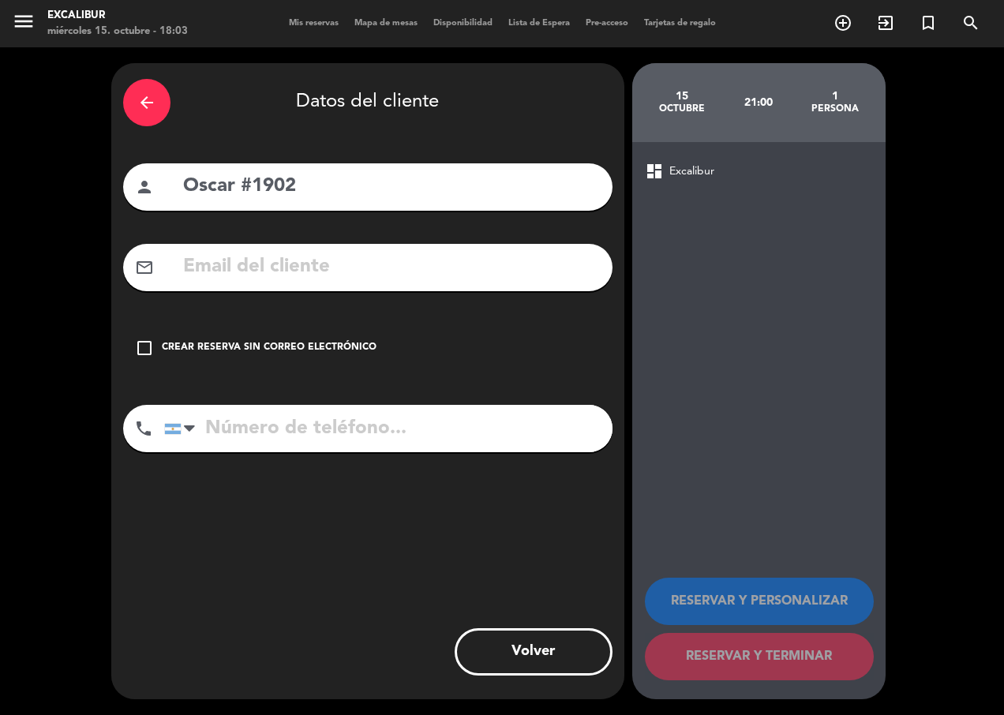
click at [157, 350] on div "check_box_outline_blank Crear reserva sin correo electrónico" at bounding box center [367, 347] width 489 height 47
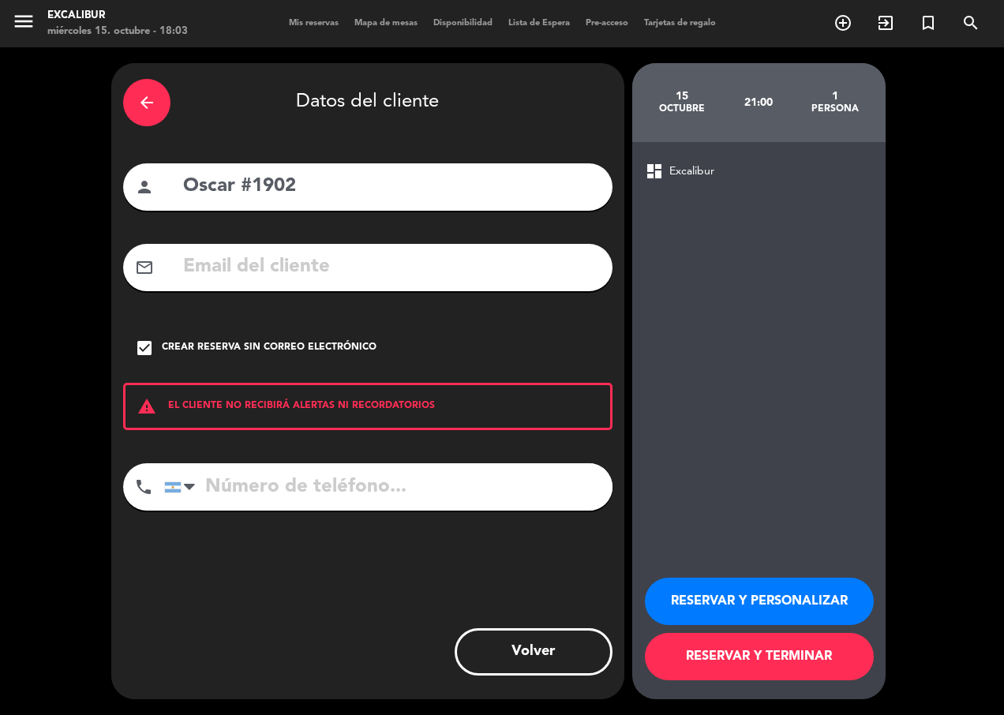
click at [809, 646] on button "RESERVAR Y TERMINAR" at bounding box center [759, 656] width 229 height 47
